Goal: Task Accomplishment & Management: Use online tool/utility

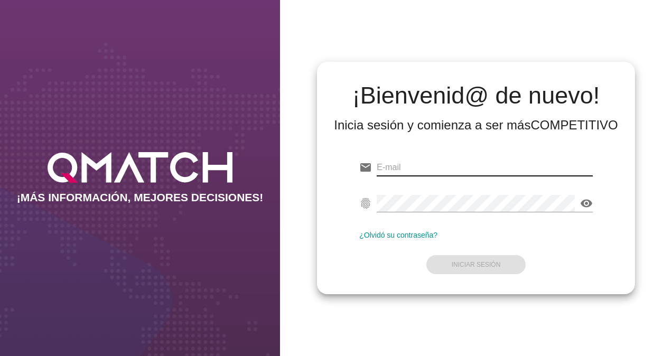
click at [405, 168] on input "email" at bounding box center [485, 167] width 216 height 17
type input "[PERSON_NAME][EMAIL_ADDRESS][DOMAIN_NAME]"
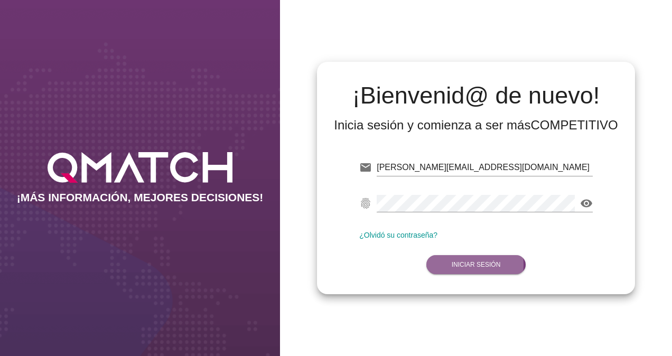
click at [463, 265] on strong "Iniciar Sesión" at bounding box center [476, 264] width 49 height 7
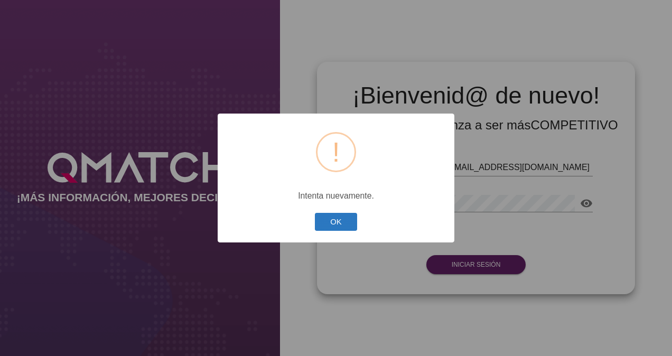
click at [334, 218] on button "OK" at bounding box center [336, 222] width 43 height 19
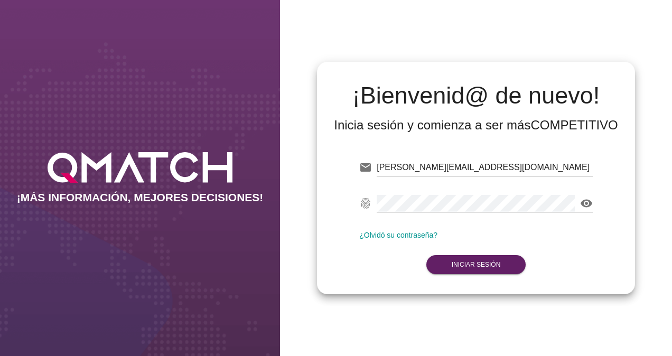
click at [584, 204] on icon "visibility" at bounding box center [586, 203] width 13 height 13
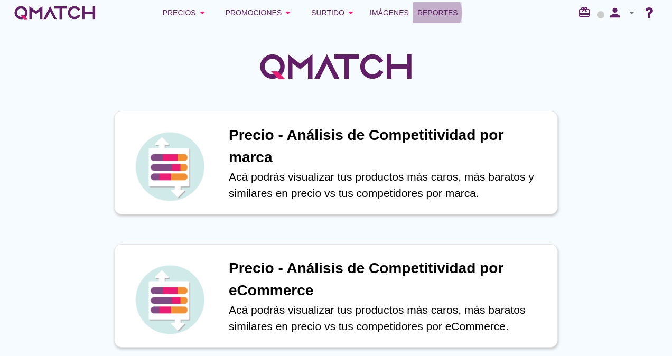
click at [423, 8] on span "Reportes" at bounding box center [438, 12] width 41 height 13
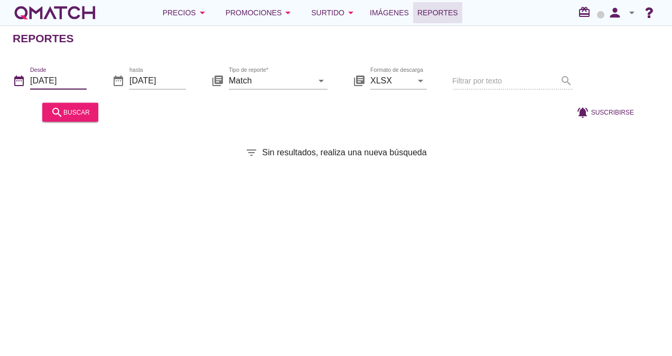
click at [74, 81] on input "[DATE]" at bounding box center [58, 80] width 57 height 17
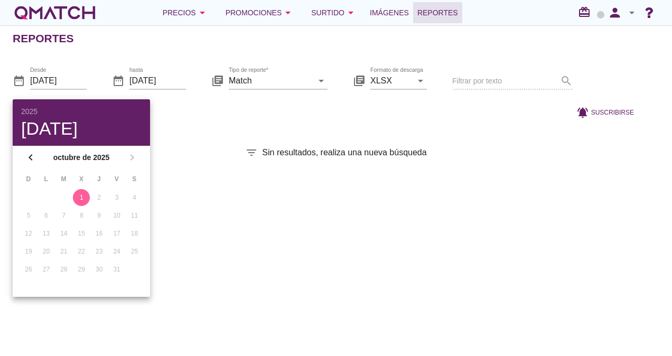
click at [223, 202] on div "Reportes date_range Desde [DATE] date_range hasta [DATE] library_books Tipo de …" at bounding box center [336, 190] width 672 height 331
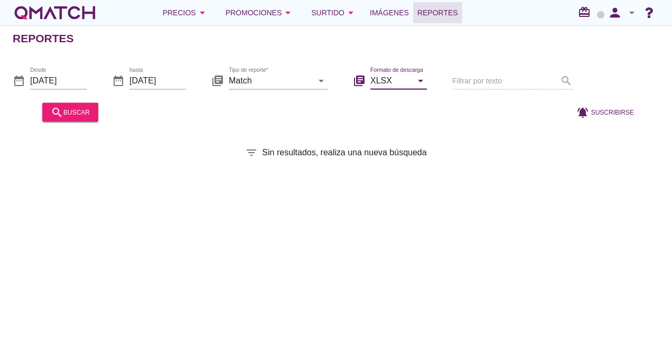
click at [390, 78] on input "XLSX" at bounding box center [392, 80] width 42 height 17
click at [299, 84] on input "Match" at bounding box center [271, 80] width 84 height 17
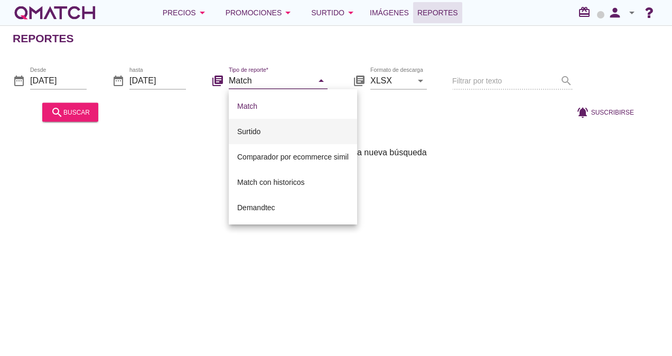
click at [265, 133] on div "Surtido" at bounding box center [293, 131] width 112 height 13
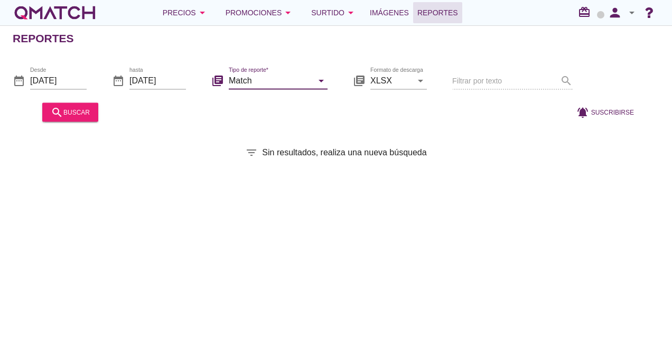
type input "Surtido"
click at [85, 116] on div "search buscar" at bounding box center [70, 112] width 39 height 13
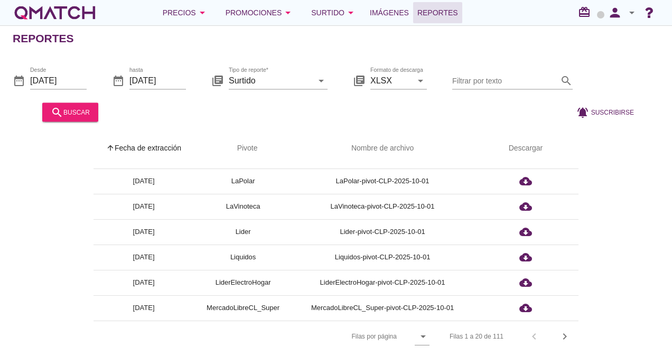
scroll to position [270, 0]
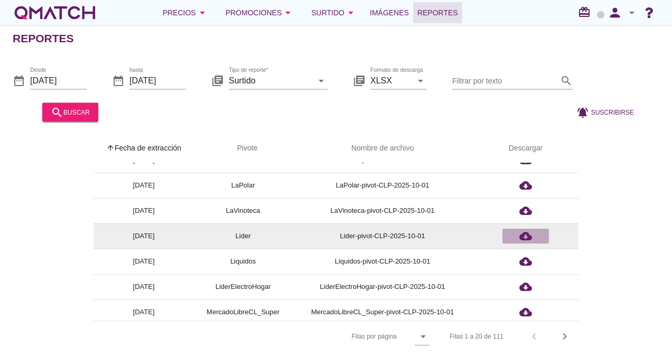
click at [530, 235] on icon "cloud_download" at bounding box center [526, 236] width 13 height 13
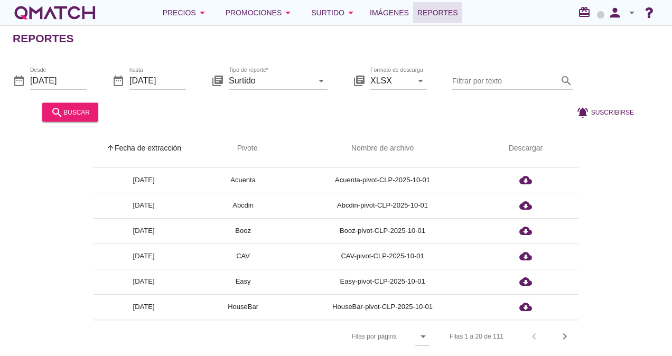
scroll to position [0, 0]
